Goal: Entertainment & Leisure: Consume media (video, audio)

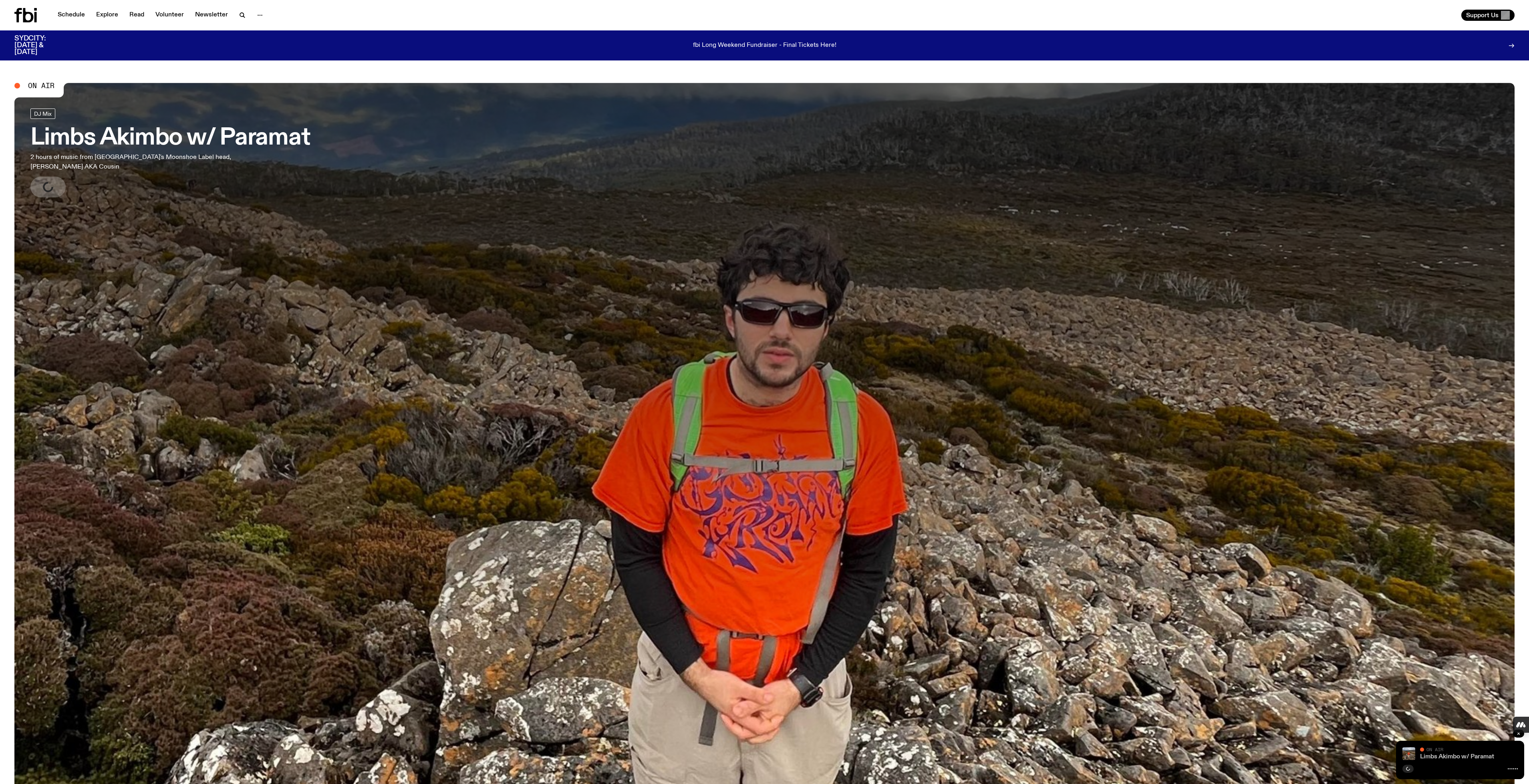
click at [1445, 755] on link "Limbs Akimbo w/ Paramat" at bounding box center [1457, 757] width 74 height 7
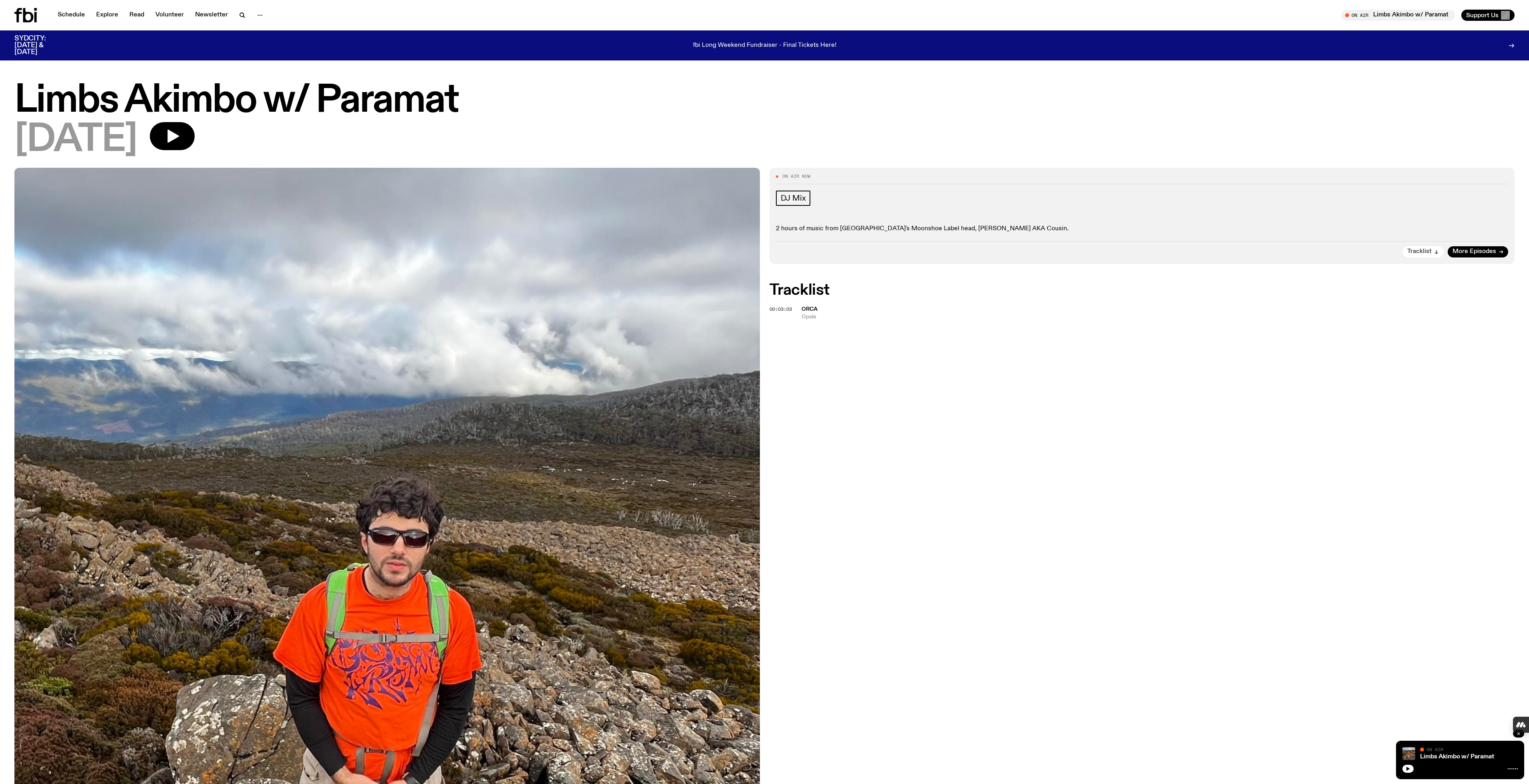
click at [1429, 252] on span "Tracklist" at bounding box center [1419, 252] width 24 height 6
click at [1395, 11] on div "Tune in live" at bounding box center [1398, 15] width 114 height 11
click at [1403, 15] on span "Tune in live" at bounding box center [1400, 15] width 101 height 6
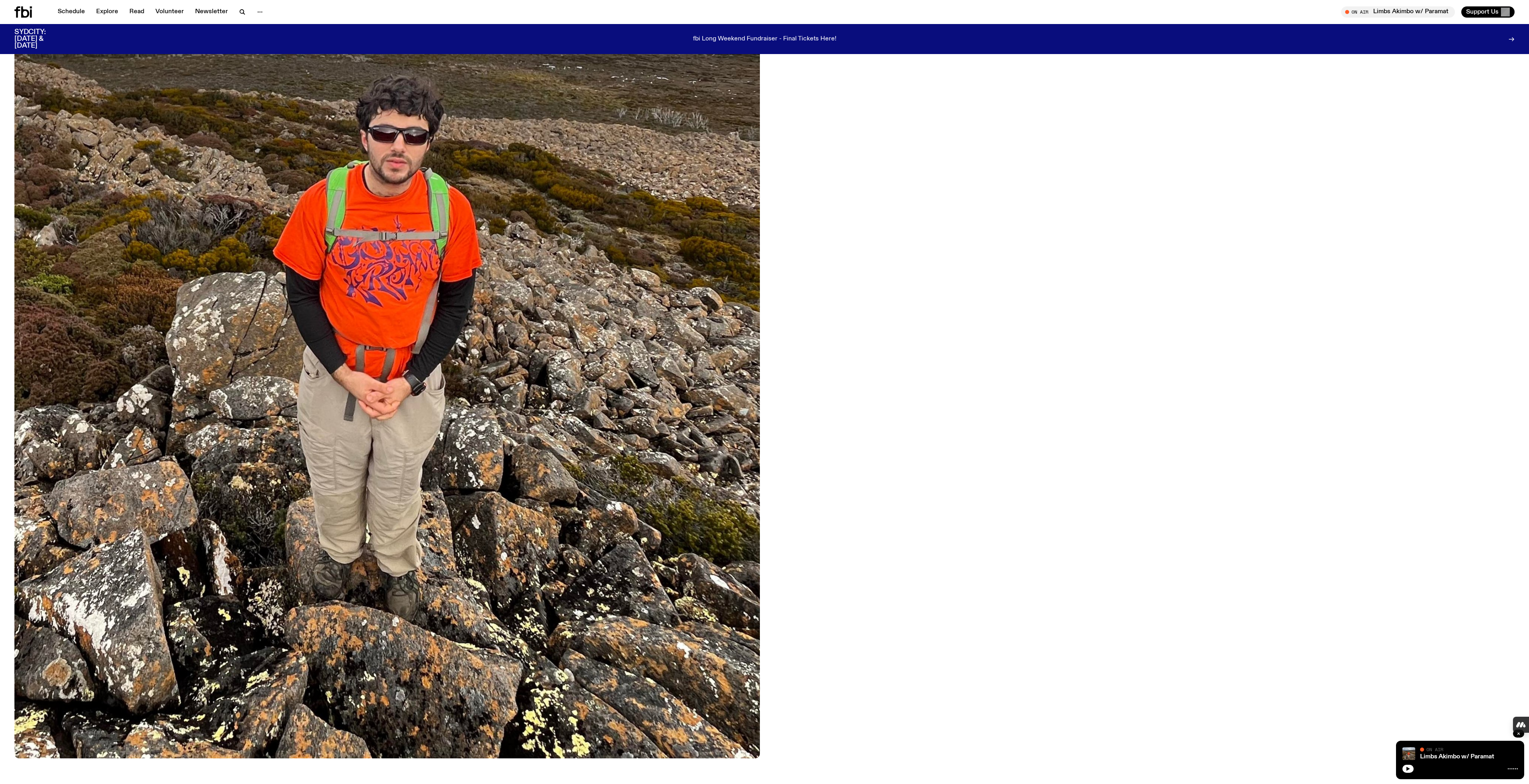
scroll to position [596, 0]
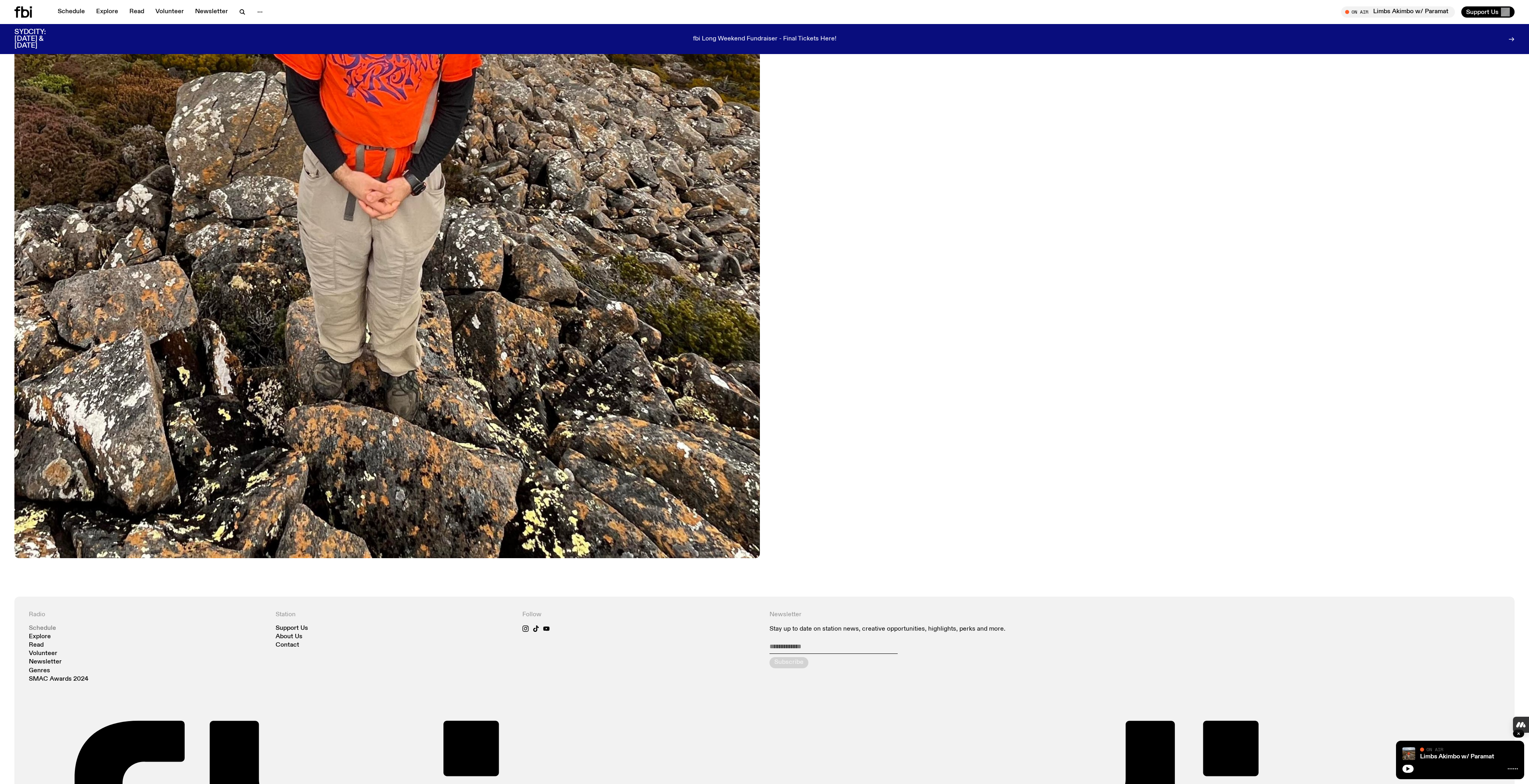
click at [40, 628] on link "Schedule" at bounding box center [43, 629] width 27 height 6
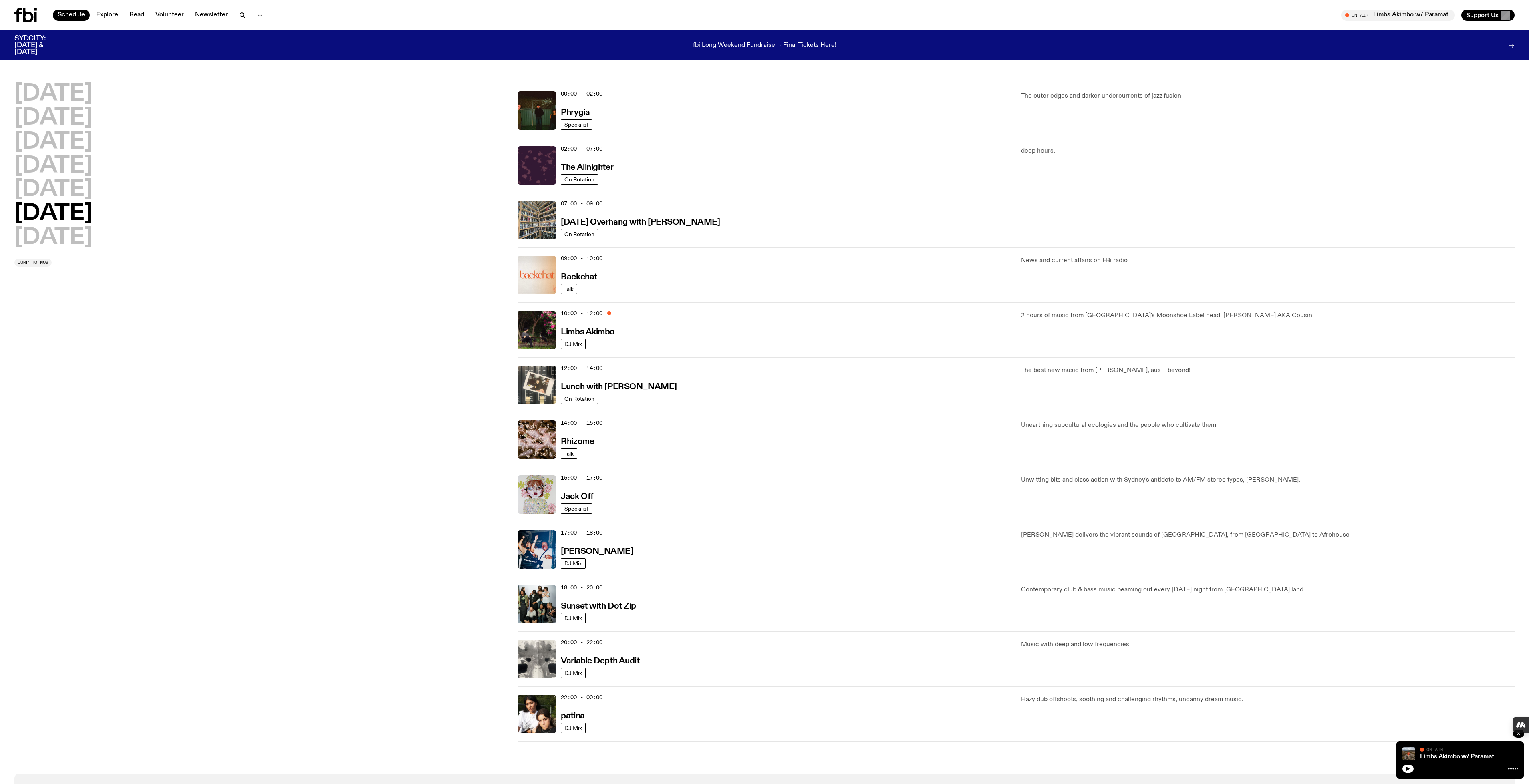
click at [939, 325] on div "10:00 - 12:00 Limbs Akimbo" at bounding box center [786, 330] width 451 height 39
click at [573, 344] on span "DJ Mix" at bounding box center [573, 344] width 18 height 6
click at [1356, 14] on span "Tune in live" at bounding box center [1400, 15] width 101 height 6
click at [1514, 768] on icon at bounding box center [1512, 769] width 10 height 7
click at [1409, 751] on img at bounding box center [1409, 754] width 13 height 13
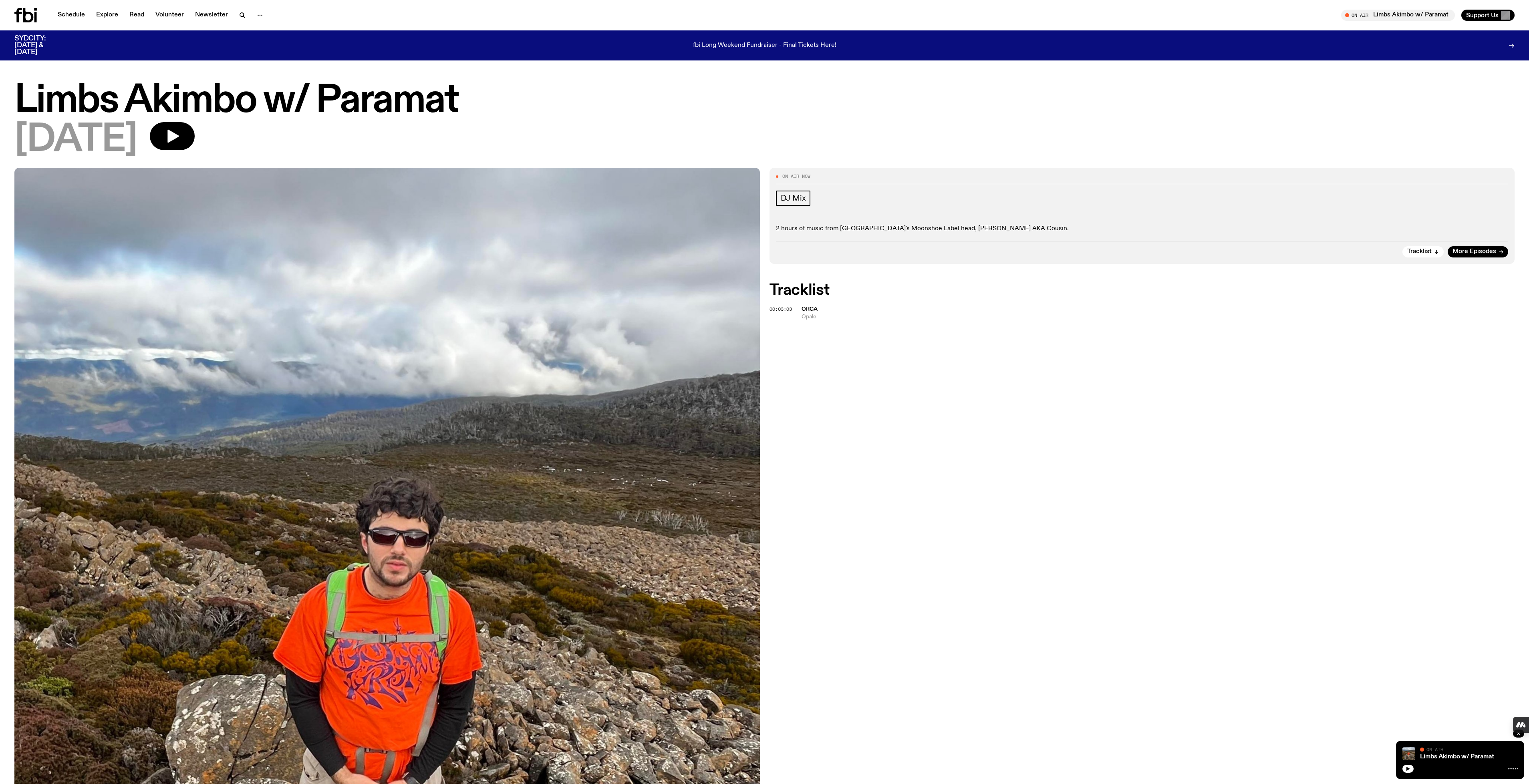
click at [810, 307] on span "Orca" at bounding box center [809, 309] width 16 height 5
click at [805, 312] on span "Orca" at bounding box center [809, 309] width 16 height 5
click at [780, 309] on span "00:03:03" at bounding box center [781, 309] width 23 height 7
click at [179, 135] on icon "button" at bounding box center [173, 137] width 12 height 13
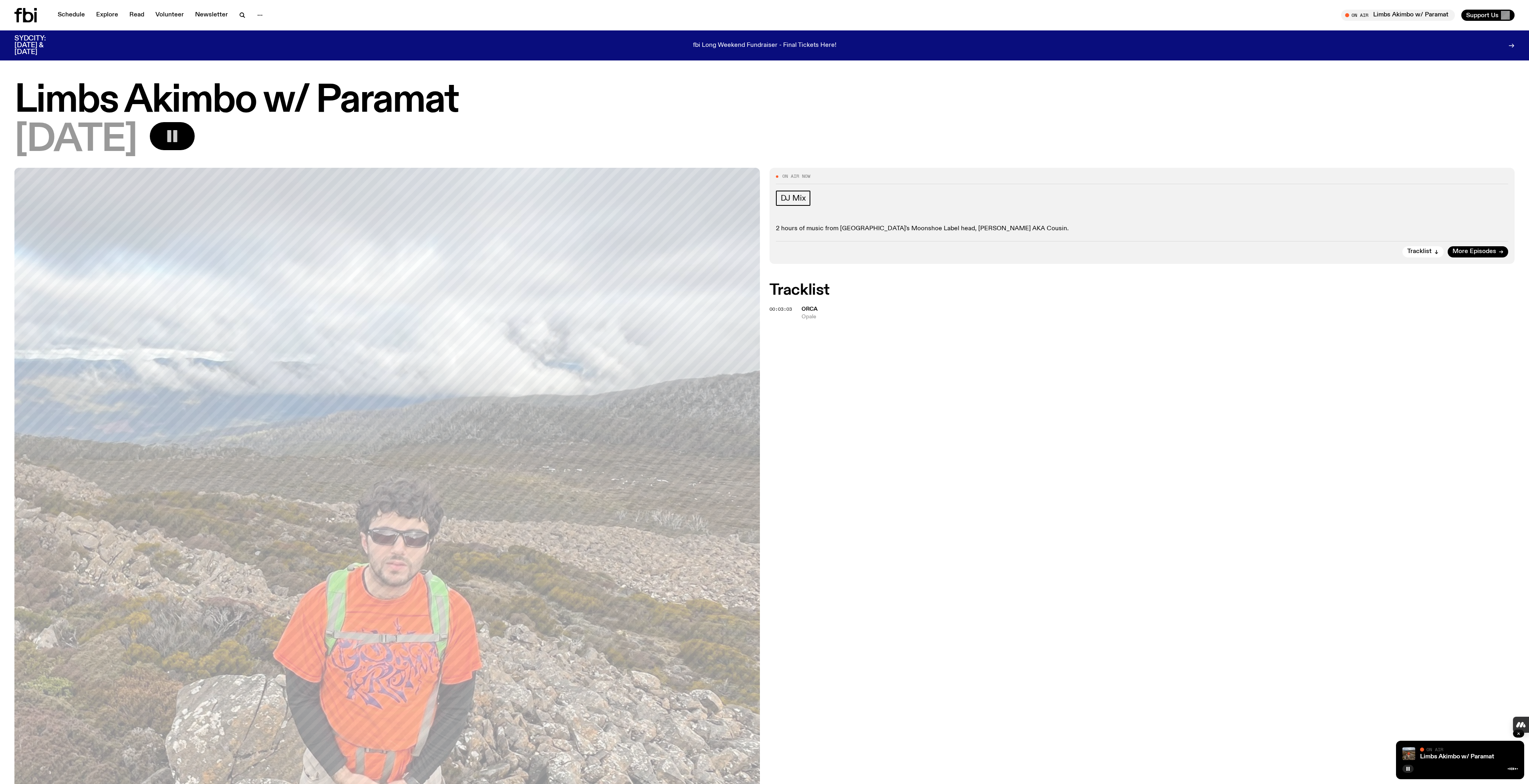
click at [177, 135] on rect "button" at bounding box center [175, 136] width 4 height 12
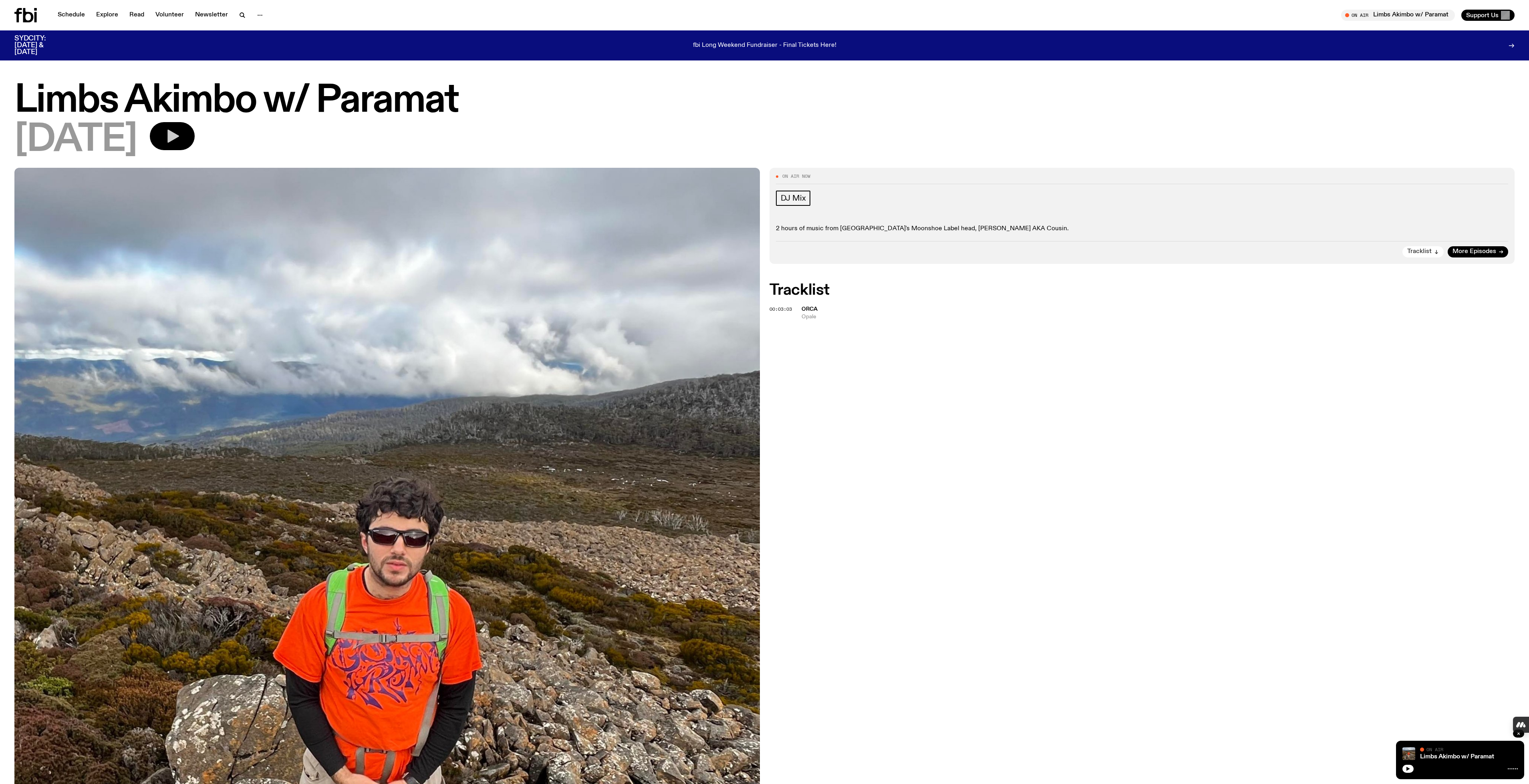
click at [1433, 253] on button "Tracklist" at bounding box center [1423, 252] width 42 height 11
click at [813, 309] on span "Orca" at bounding box center [809, 309] width 16 height 5
click at [813, 318] on span "Opale" at bounding box center [1158, 317] width 713 height 8
click at [881, 338] on div "On Air Now DJ Mix 2 hours of music from Sydney's Moonshoe Label head, [PERSON_N…" at bounding box center [764, 684] width 1529 height 1031
